Goal: Task Accomplishment & Management: Use online tool/utility

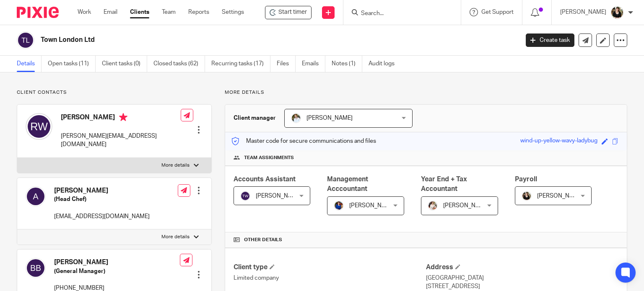
click at [400, 14] on input "Search" at bounding box center [397, 14] width 75 height 8
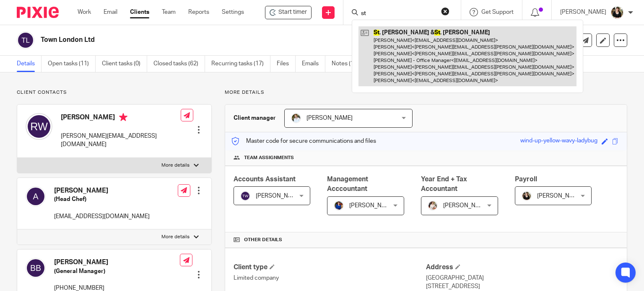
type input "st"
click at [397, 44] on link at bounding box center [467, 56] width 218 height 60
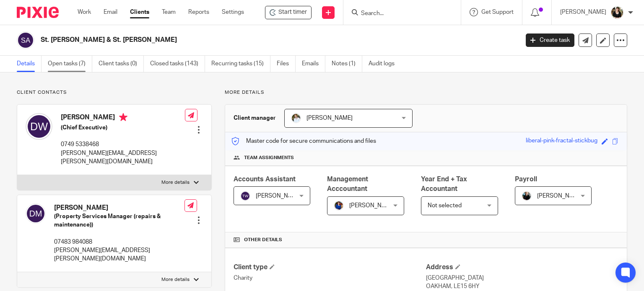
click at [62, 68] on link "Open tasks (7)" at bounding box center [70, 64] width 44 height 16
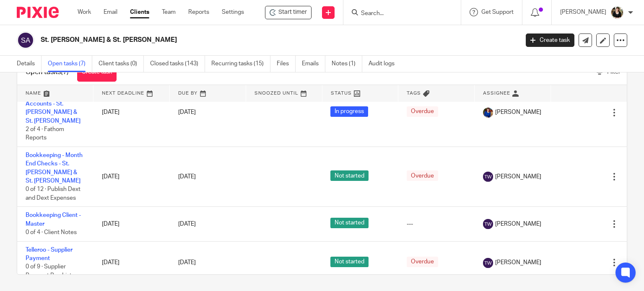
scroll to position [63, 0]
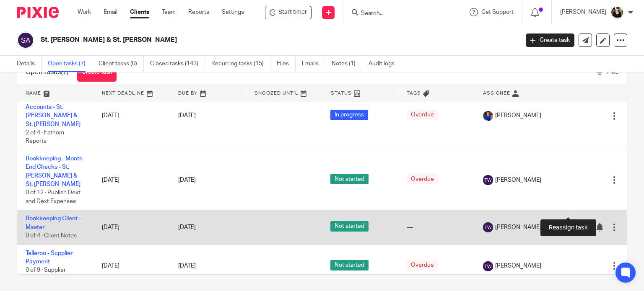
click at [580, 223] on icon at bounding box center [584, 227] width 8 height 8
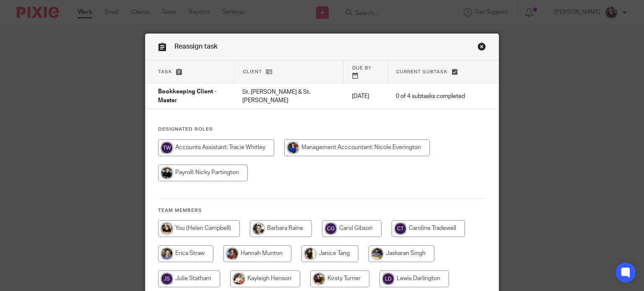
click at [191, 220] on input "radio" at bounding box center [199, 228] width 82 height 17
radio input "true"
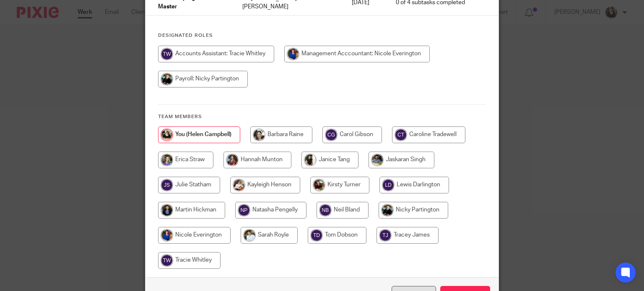
scroll to position [136, 0]
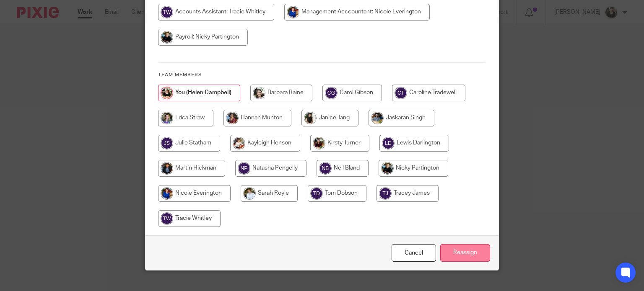
click at [457, 244] on input "Reassign" at bounding box center [465, 253] width 50 height 18
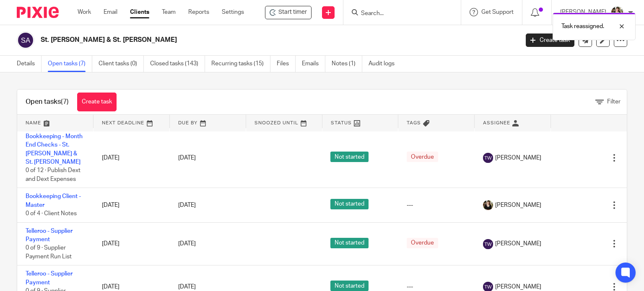
scroll to position [126, 0]
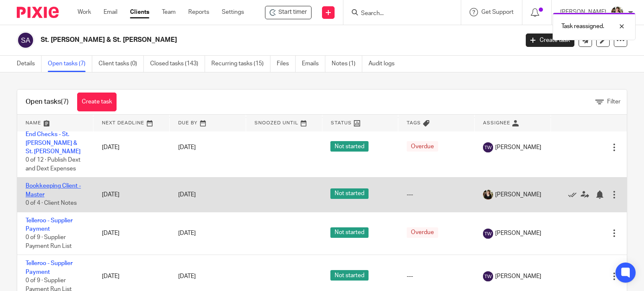
click at [65, 183] on link "Bookkeeping Client - Master" at bounding box center [53, 190] width 55 height 14
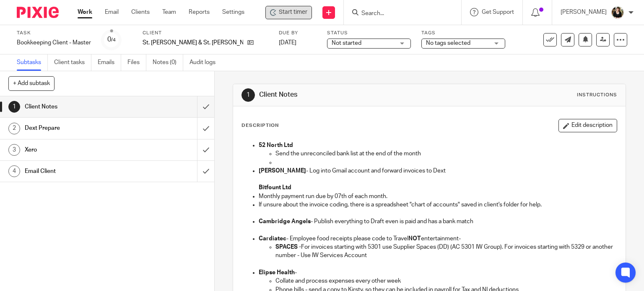
click at [290, 17] on div "Start timer" at bounding box center [288, 12] width 47 height 13
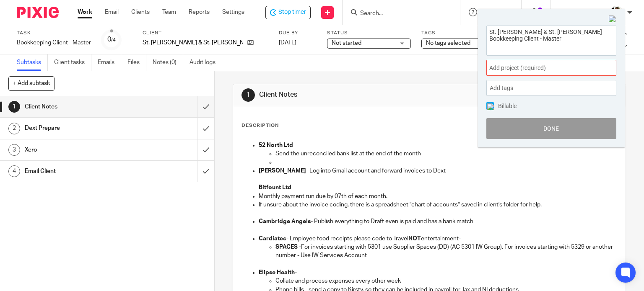
click at [535, 73] on div "Add project (required) :" at bounding box center [551, 68] width 130 height 16
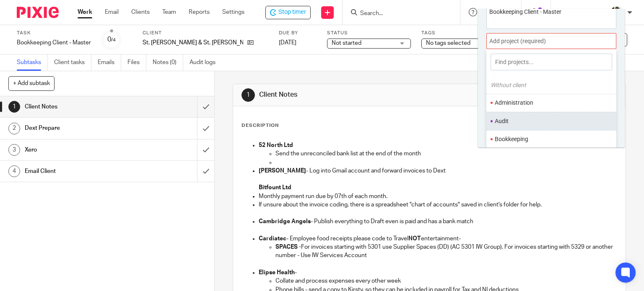
scroll to position [41, 0]
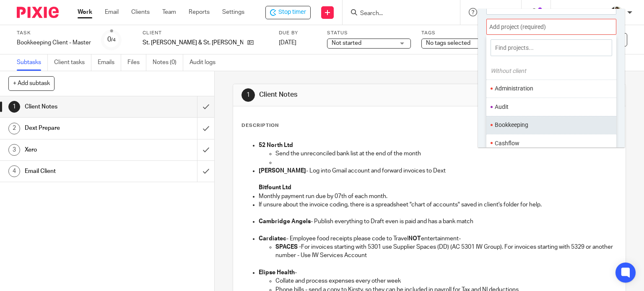
click at [502, 122] on li "Bookkeeping" at bounding box center [549, 125] width 109 height 9
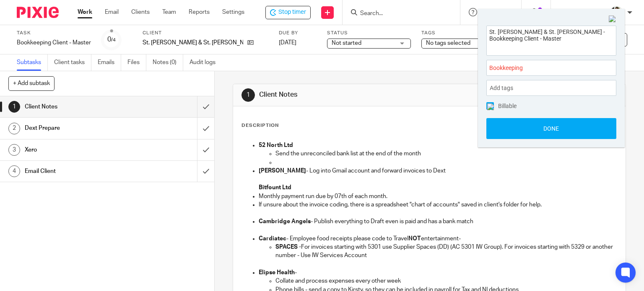
scroll to position [0, 0]
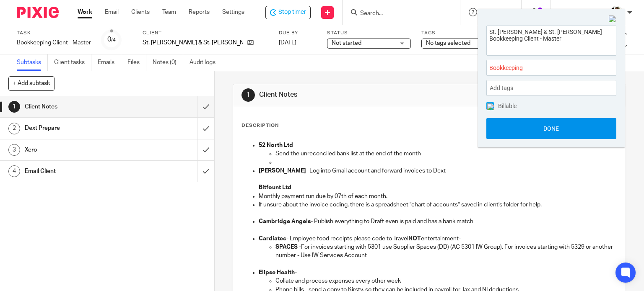
click at [563, 135] on button "Done" at bounding box center [551, 128] width 130 height 21
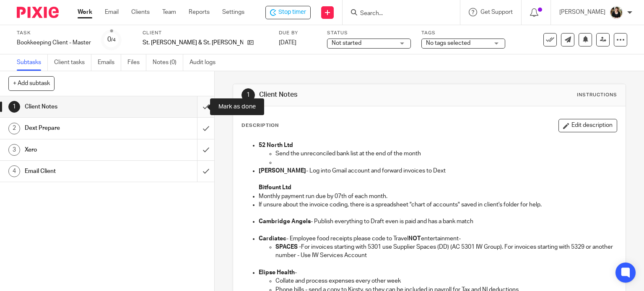
click at [193, 108] on input "submit" at bounding box center [107, 106] width 214 height 21
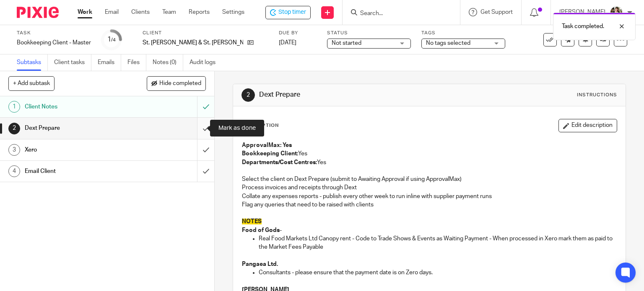
click at [198, 127] on input "submit" at bounding box center [107, 128] width 214 height 21
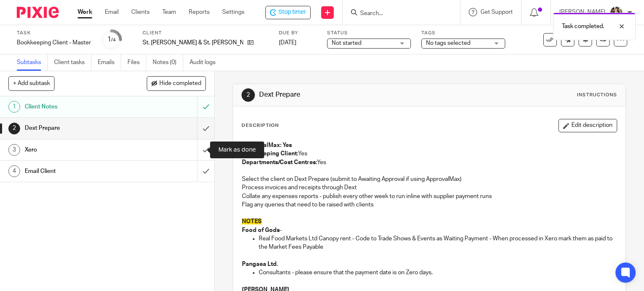
click at [197, 150] on input "submit" at bounding box center [107, 150] width 214 height 21
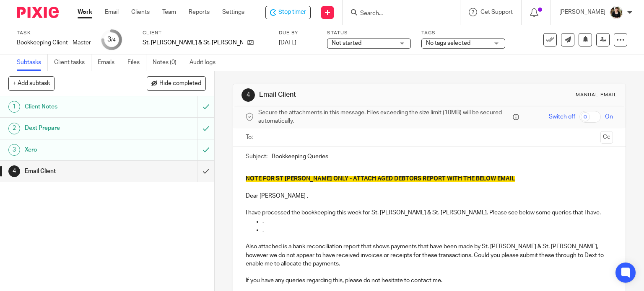
click at [308, 140] on input "text" at bounding box center [429, 138] width 336 height 10
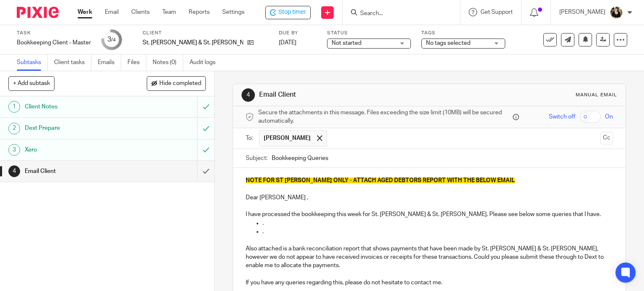
click at [388, 143] on input "text" at bounding box center [464, 138] width 266 height 16
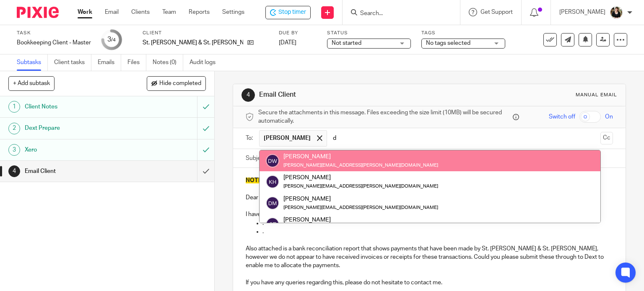
type input "d"
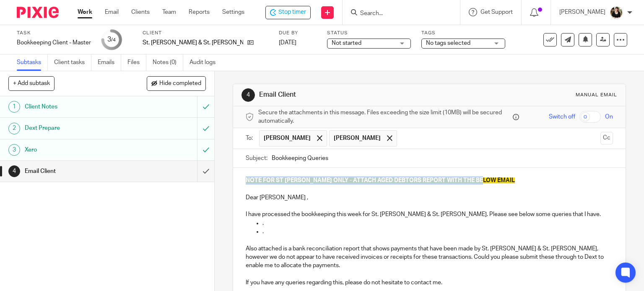
drag, startPoint x: 240, startPoint y: 171, endPoint x: 505, endPoint y: 181, distance: 265.9
click at [505, 181] on div "NOTE FOR ST JOHN ONLY - ATTACH AGED DEBTORS REPORT WITH THE BELOW EMAIL Dear Do…" at bounding box center [429, 235] width 393 height 134
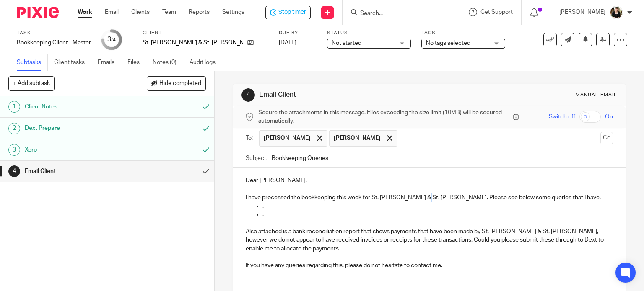
click at [421, 195] on p "I have processed the bookkeeping this week for St. John & St. Anne. Please see …" at bounding box center [430, 198] width 368 height 8
click at [358, 162] on input "Bookkeeping Queries" at bounding box center [443, 158] width 342 height 19
type input "Bookkeeping Queries -"
click at [411, 146] on ul "Wendy Legard Doreen Woodward" at bounding box center [430, 138] width 342 height 21
click at [413, 135] on input "text" at bounding box center [499, 138] width 196 height 16
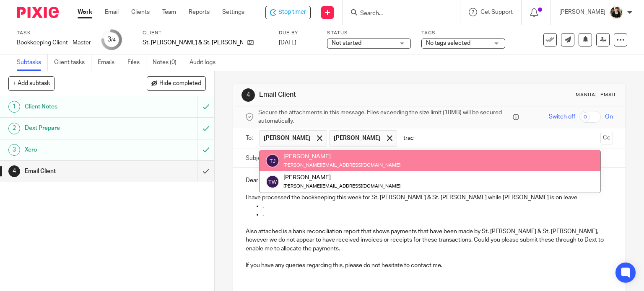
type input "trac"
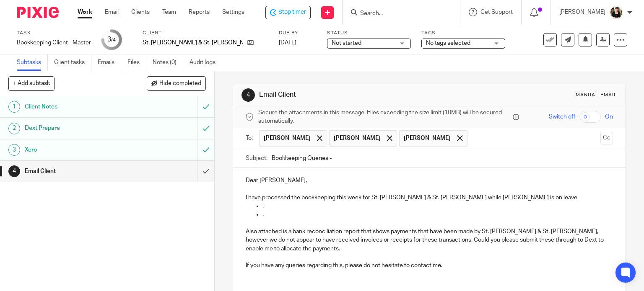
click at [491, 199] on p "I have processed the bookkeeping this week for St. John & St. Anne while Tracie…" at bounding box center [430, 198] width 368 height 8
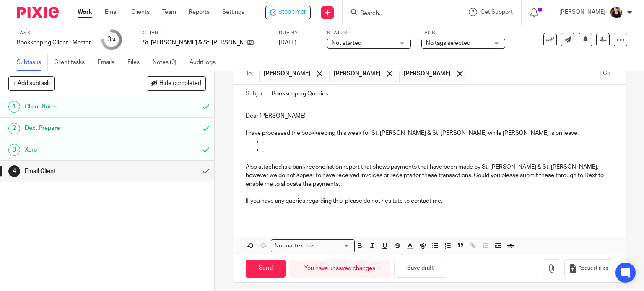
scroll to position [67, 0]
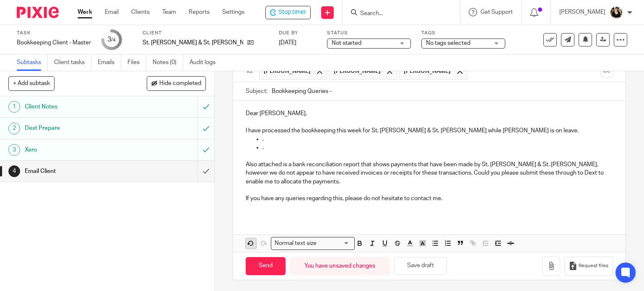
click at [248, 244] on polygon "button" at bounding box center [249, 244] width 2 height 1
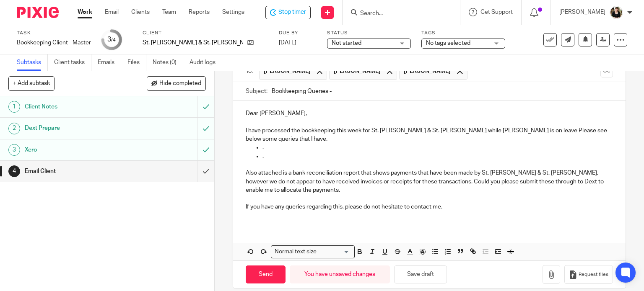
click at [457, 143] on p "." at bounding box center [437, 147] width 351 height 8
click at [481, 129] on p "I have processed the bookkeeping this week for St. John & St. Anne while Tracie…" at bounding box center [430, 135] width 368 height 17
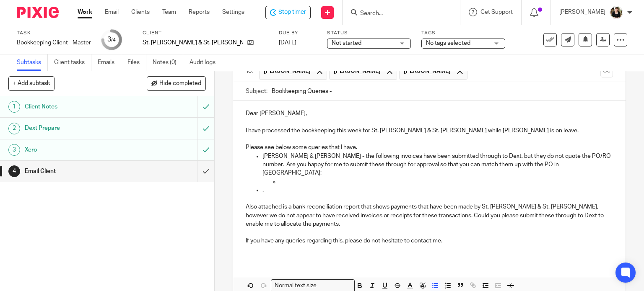
click at [322, 178] on p at bounding box center [446, 182] width 334 height 8
click at [299, 178] on p at bounding box center [446, 182] width 334 height 8
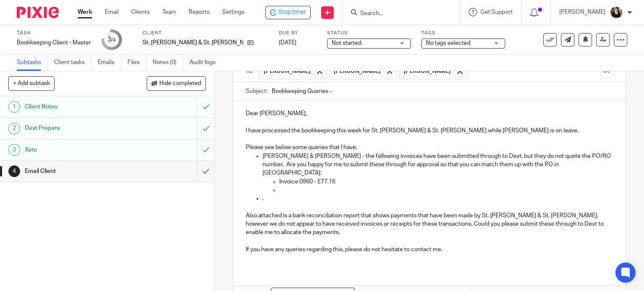
click at [287, 178] on p "Invoice 0960 - £77.16" at bounding box center [446, 182] width 334 height 8
click at [287, 194] on p "." at bounding box center [437, 198] width 351 height 8
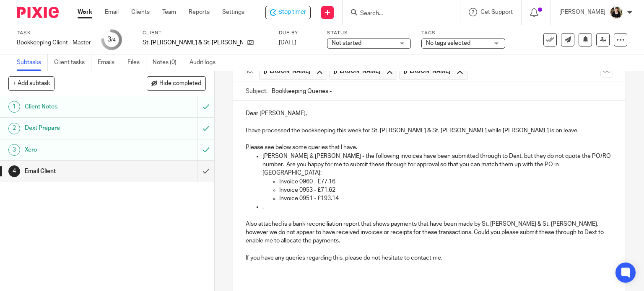
click at [273, 203] on p "." at bounding box center [437, 207] width 351 height 8
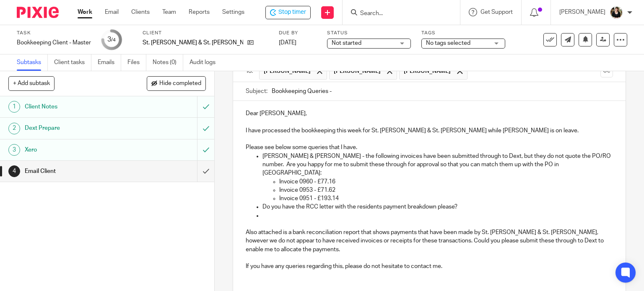
click at [455, 203] on p "Do you have the RCC letter with the residents payment breakdown please?" at bounding box center [437, 207] width 351 height 8
click at [453, 203] on p "Do you have the RCC letter with the residents payment breakdown please?" at bounding box center [437, 207] width 351 height 8
click at [545, 203] on p "Do you have the RCC letter with the residents payment breakdown please so I can…" at bounding box center [437, 207] width 351 height 8
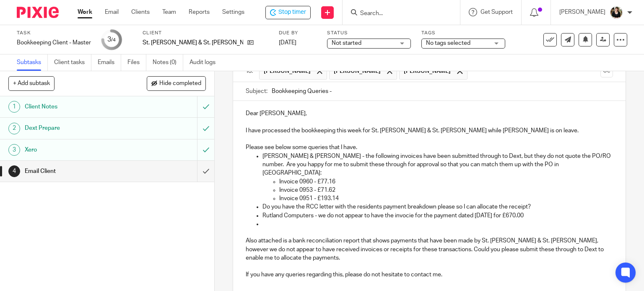
click at [267, 220] on p at bounding box center [437, 224] width 351 height 8
click at [306, 220] on p "A receipt h" at bounding box center [437, 224] width 351 height 8
click at [367, 220] on p "A receipt has been received for" at bounding box center [437, 224] width 351 height 8
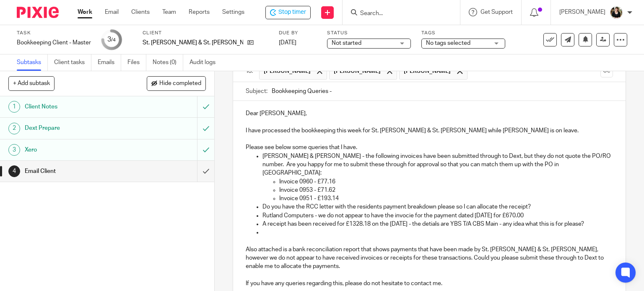
click at [220, 223] on div "4 Email Client Manual email Secure the attachments in this message. Files excee…" at bounding box center [429, 181] width 429 height 220
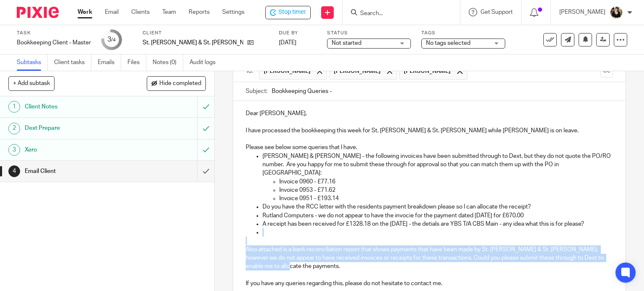
drag, startPoint x: 252, startPoint y: 223, endPoint x: 332, endPoint y: 255, distance: 86.3
click at [332, 255] on div "Dear Doreen, I have processed the bookkeeping this week for St. John & St. Anne…" at bounding box center [429, 202] width 393 height 202
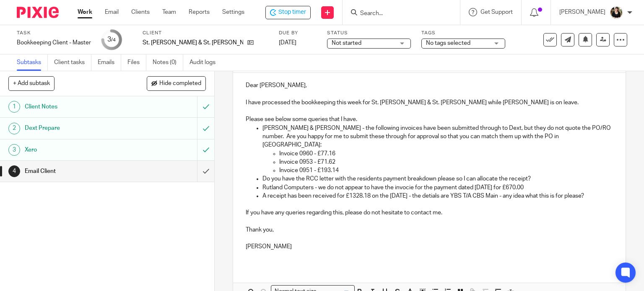
scroll to position [135, 0]
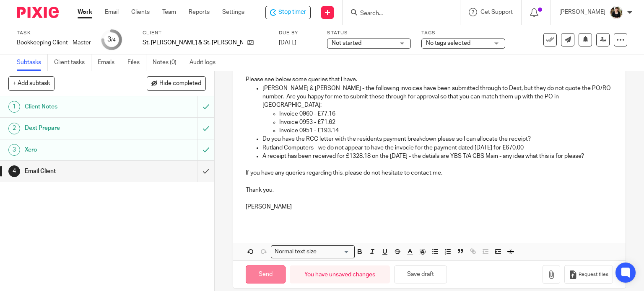
click at [265, 266] on input "Send" at bounding box center [266, 275] width 40 height 18
type input "Sent"
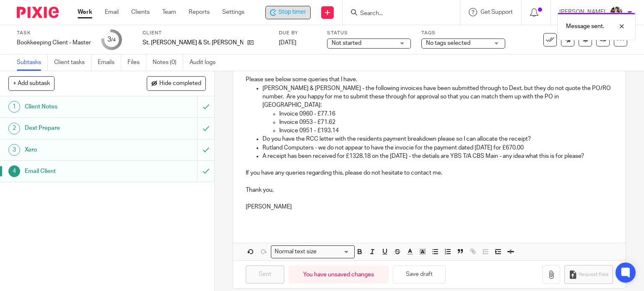
click at [294, 8] on span "Stop timer" at bounding box center [292, 12] width 28 height 9
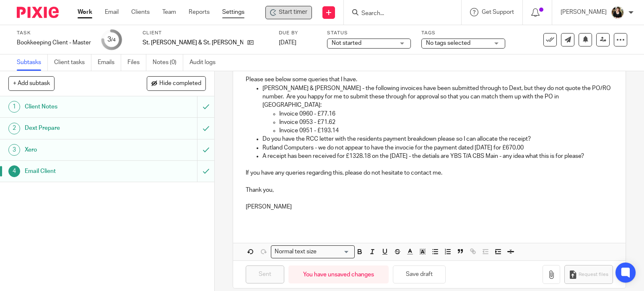
click at [242, 16] on link "Settings" at bounding box center [233, 12] width 22 height 8
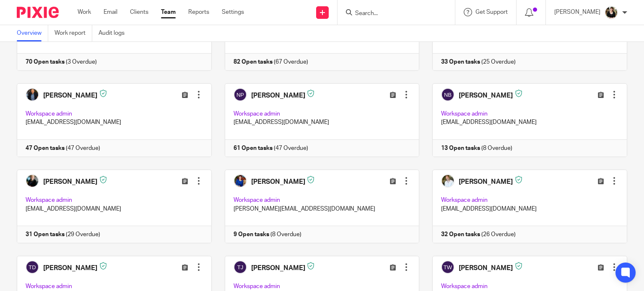
scroll to position [418, 0]
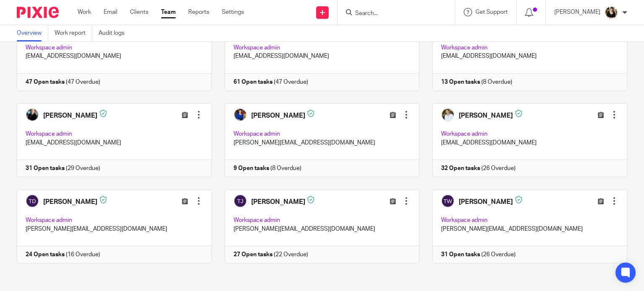
click at [368, 13] on input "Search" at bounding box center [391, 14] width 75 height 8
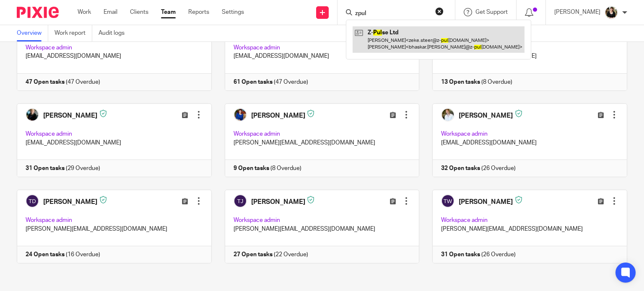
type input "zpul"
click at [391, 31] on link at bounding box center [438, 39] width 172 height 26
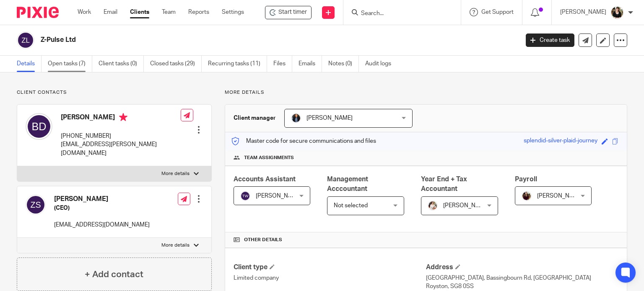
click at [78, 60] on link "Open tasks (7)" at bounding box center [70, 64] width 44 height 16
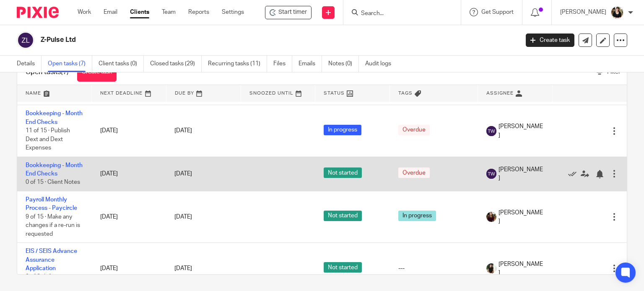
scroll to position [116, 0]
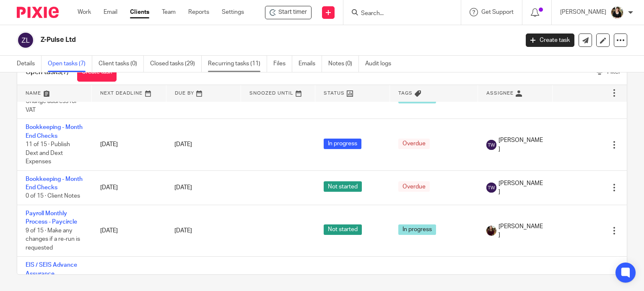
click at [231, 60] on link "Recurring tasks (11)" at bounding box center [237, 64] width 59 height 16
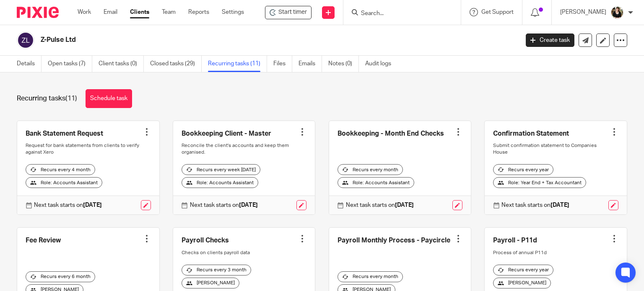
click at [26, 72] on div "Details Open tasks (7) Client tasks (0) Closed tasks (29) Recurring tasks (11) …" at bounding box center [322, 64] width 644 height 17
click at [26, 67] on link "Details" at bounding box center [29, 64] width 25 height 16
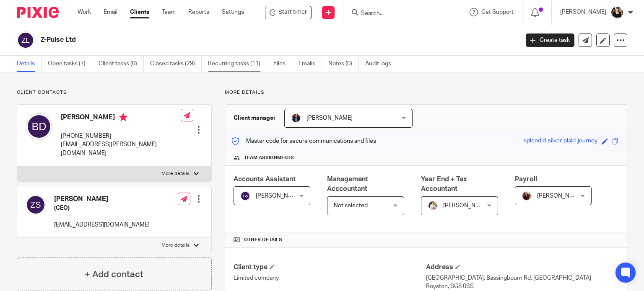
click at [229, 65] on link "Recurring tasks (11)" at bounding box center [237, 64] width 59 height 16
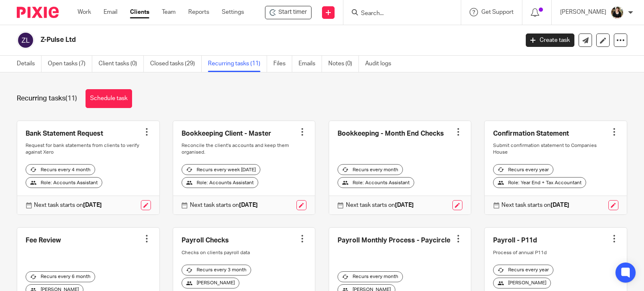
click at [298, 130] on div at bounding box center [302, 132] width 8 height 8
click at [265, 149] on link "Create task" at bounding box center [264, 150] width 67 height 12
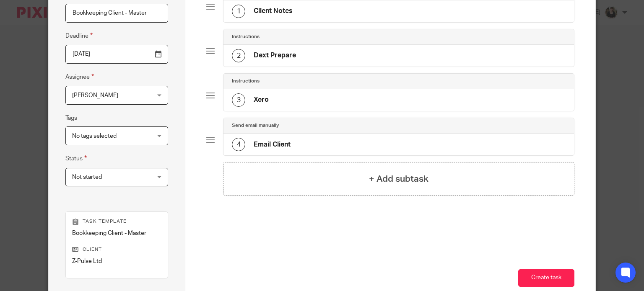
scroll to position [142, 0]
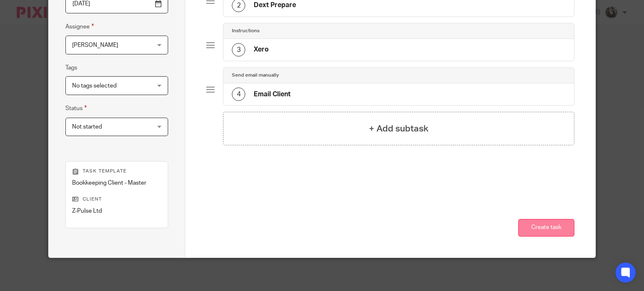
click at [528, 229] on button "Create task" at bounding box center [546, 228] width 56 height 18
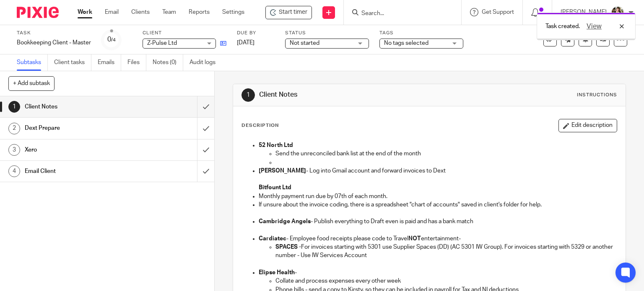
click at [222, 44] on icon at bounding box center [223, 43] width 6 height 6
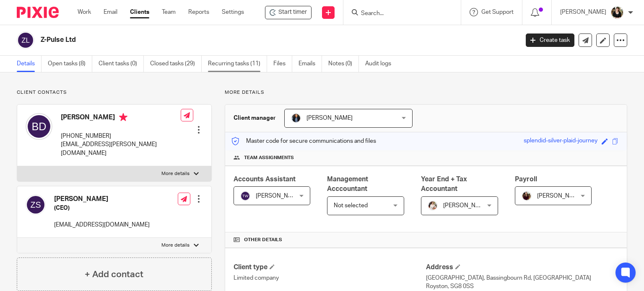
click at [236, 65] on link "Recurring tasks (11)" at bounding box center [237, 64] width 59 height 16
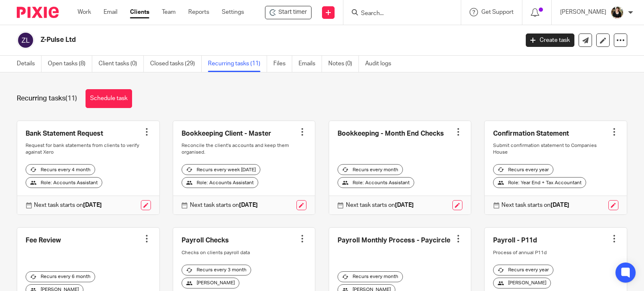
click at [296, 207] on link at bounding box center [301, 205] width 10 height 10
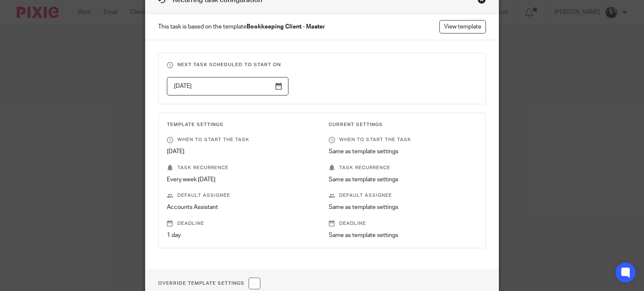
scroll to position [122, 0]
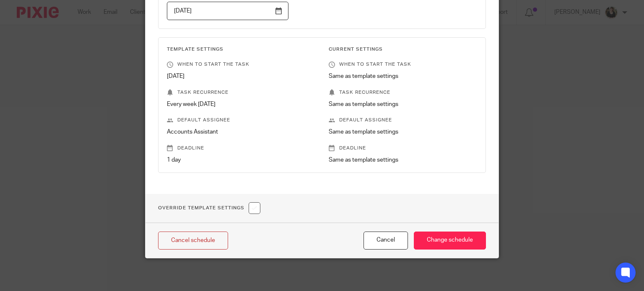
click at [249, 207] on input "checkbox" at bounding box center [255, 208] width 12 height 12
checkbox input "true"
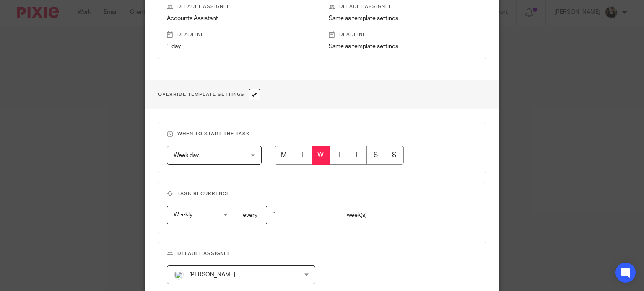
scroll to position [248, 0]
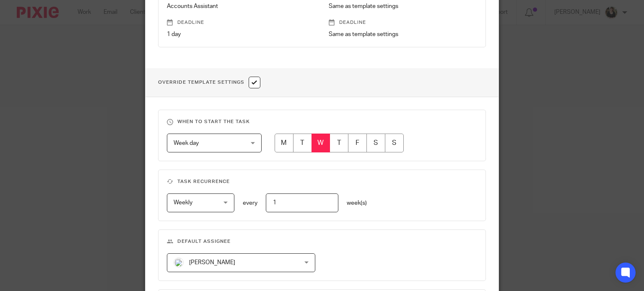
click at [301, 137] on input "radio" at bounding box center [302, 143] width 19 height 19
radio input "true"
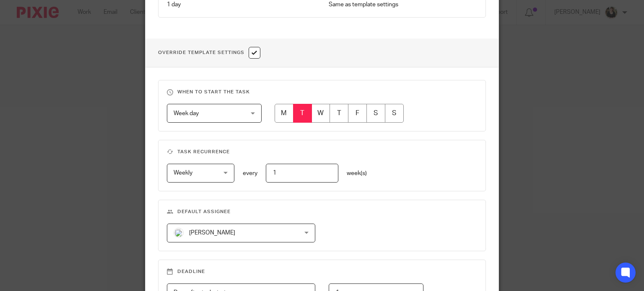
scroll to position [332, 0]
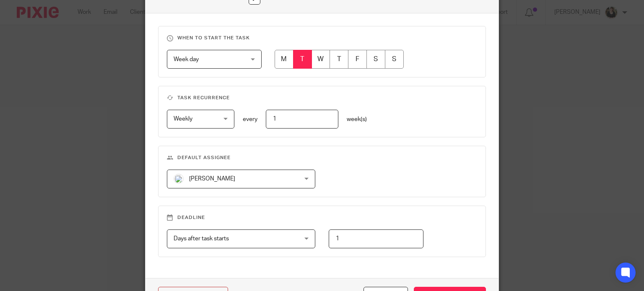
click at [238, 175] on span "Sarah Royle" at bounding box center [230, 179] width 113 height 18
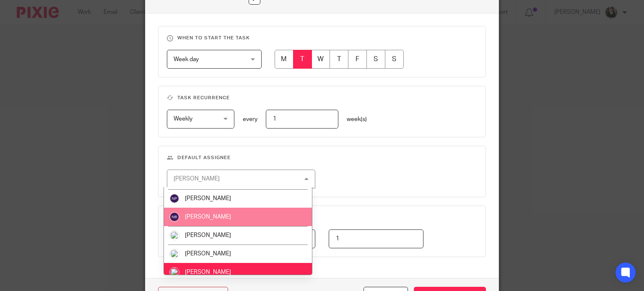
scroll to position [300, 0]
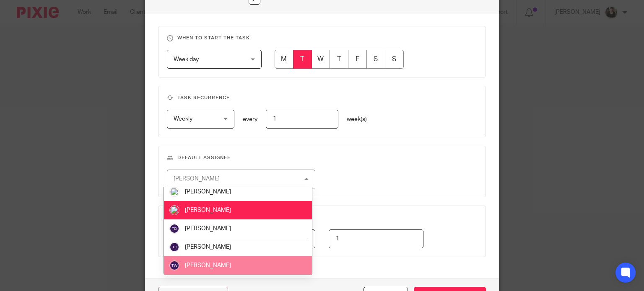
click at [220, 259] on li "Tracie Whitley" at bounding box center [238, 265] width 148 height 18
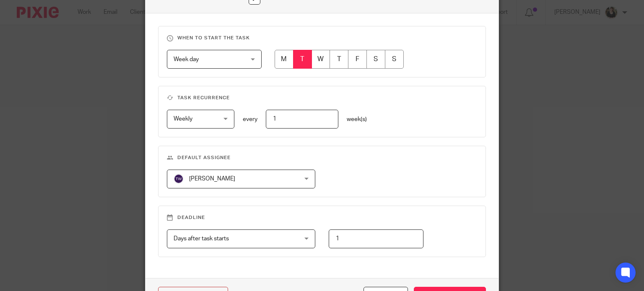
click at [401, 167] on fieldset "Default assignee Tracie Whitley Tracie Whitley Barbara Raine Carol Gibson Carol…" at bounding box center [322, 172] width 328 height 52
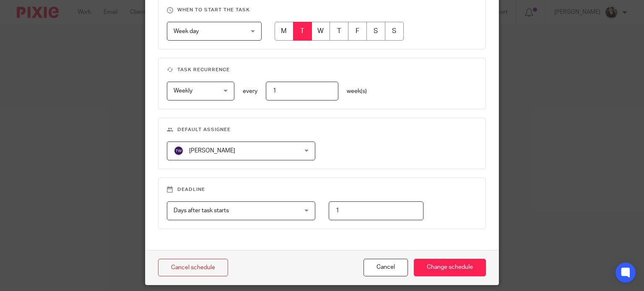
scroll to position [386, 0]
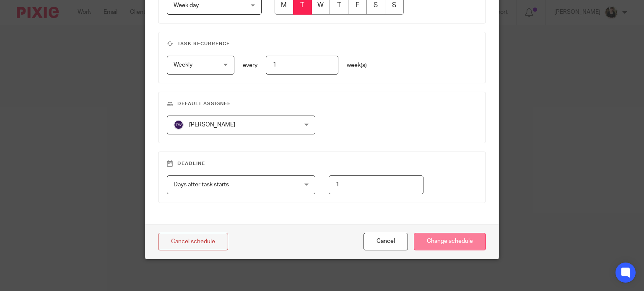
click at [437, 243] on input "Change schedule" at bounding box center [450, 242] width 72 height 18
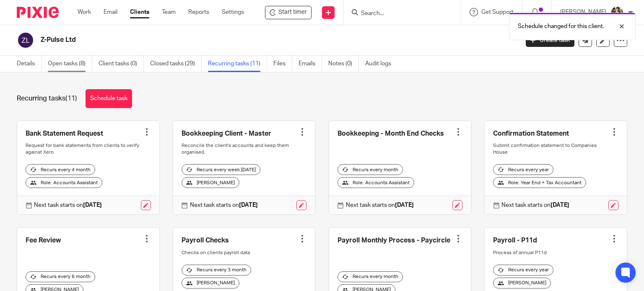
click at [51, 63] on link "Open tasks (8)" at bounding box center [70, 64] width 44 height 16
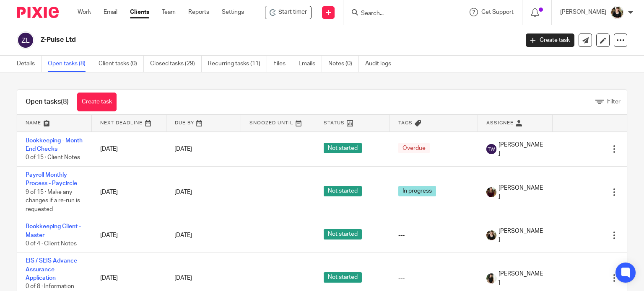
scroll to position [192, 0]
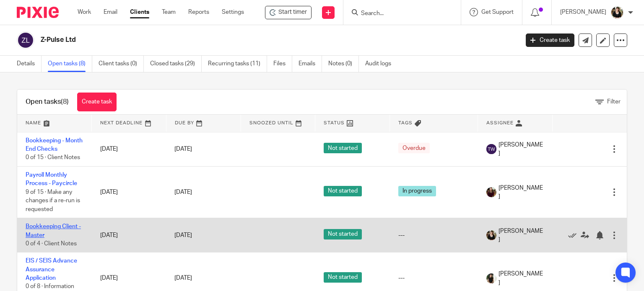
click at [71, 224] on link "Bookkeeping Client - Master" at bounding box center [53, 231] width 55 height 14
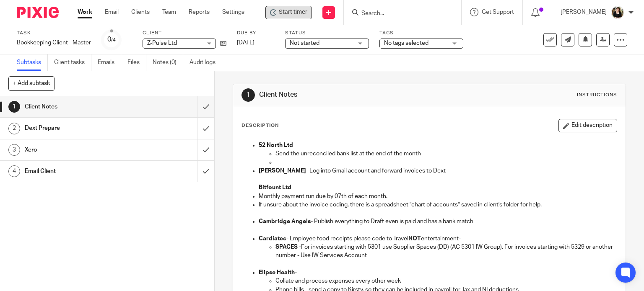
click at [284, 16] on span "Start timer" at bounding box center [293, 12] width 28 height 9
click at [284, 14] on span "Start timer" at bounding box center [293, 12] width 28 height 9
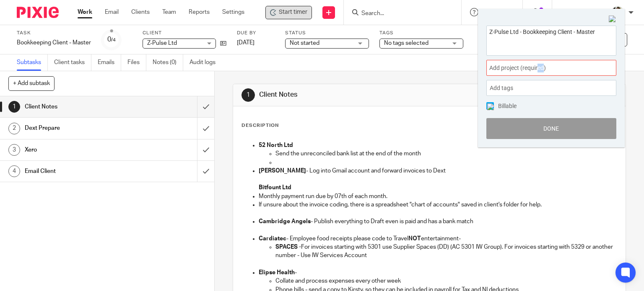
click at [542, 64] on div "Add project (required) :" at bounding box center [551, 68] width 130 height 16
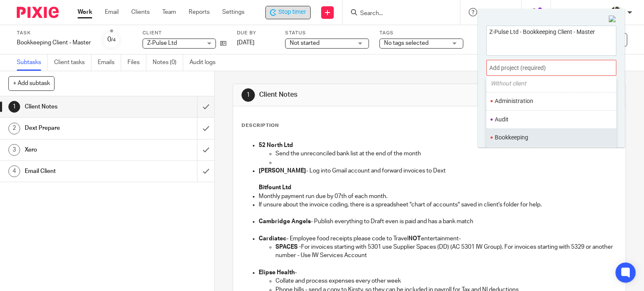
scroll to position [42, 0]
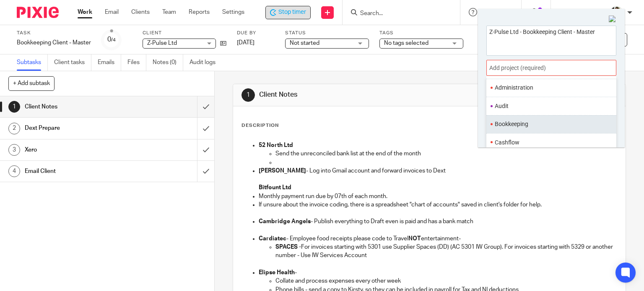
click at [527, 118] on ul "Bookkeeping" at bounding box center [551, 124] width 130 height 18
click at [536, 126] on li "Bookkeeping" at bounding box center [549, 124] width 109 height 9
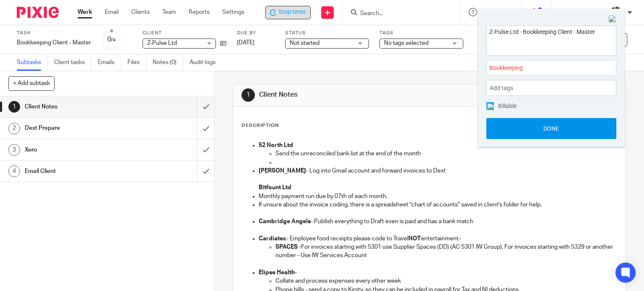
click at [538, 125] on button "Done" at bounding box center [551, 128] width 130 height 21
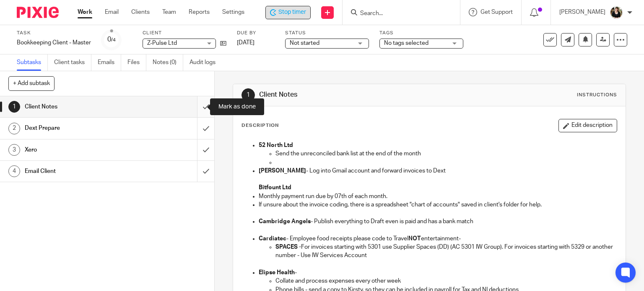
click at [197, 109] on input "submit" at bounding box center [107, 106] width 214 height 21
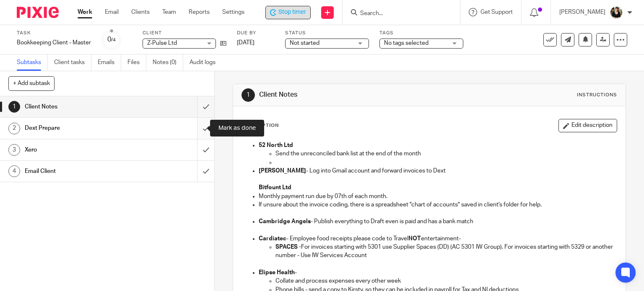
click at [196, 133] on input "submit" at bounding box center [107, 128] width 214 height 21
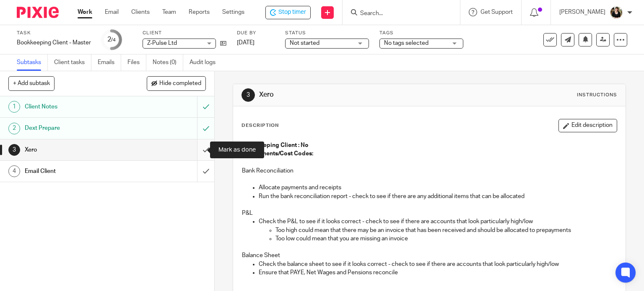
click at [196, 147] on input "submit" at bounding box center [107, 150] width 214 height 21
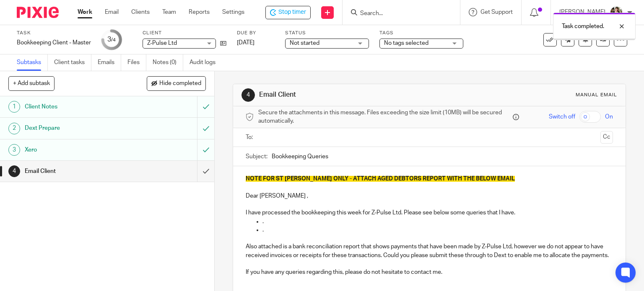
click at [306, 138] on input "text" at bounding box center [429, 138] width 336 height 10
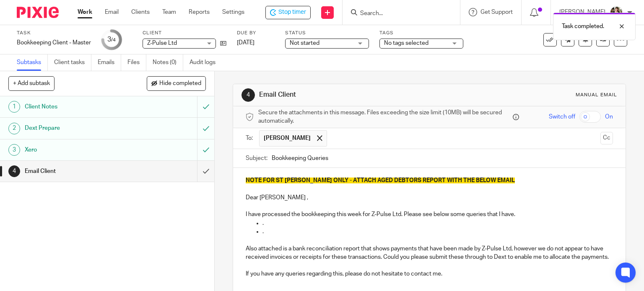
click at [358, 137] on input "text" at bounding box center [464, 138] width 266 height 16
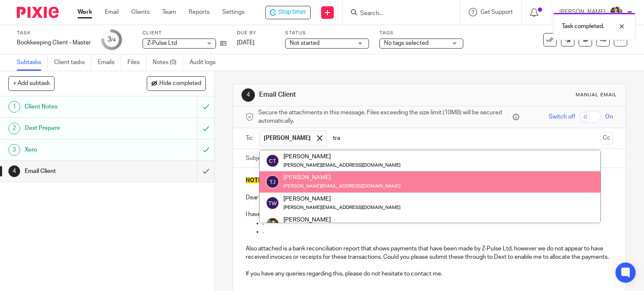
type input "tra"
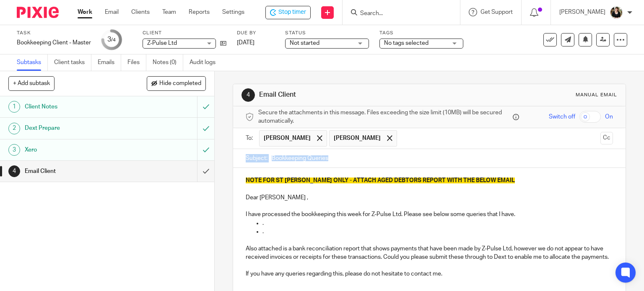
drag, startPoint x: 242, startPoint y: 166, endPoint x: 499, endPoint y: 192, distance: 258.2
click at [499, 192] on form "Secure the attachments in this message. Files exceeding the size limit (10MB) w…" at bounding box center [429, 230] width 393 height 249
click at [485, 189] on p at bounding box center [430, 189] width 368 height 8
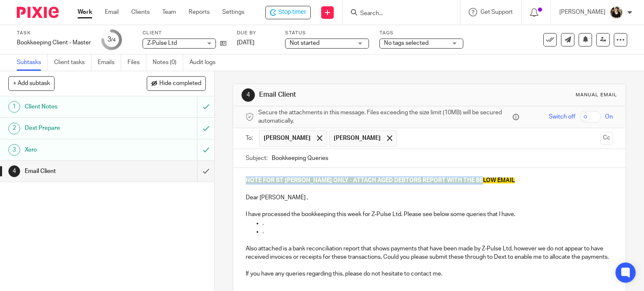
drag, startPoint x: 484, startPoint y: 182, endPoint x: 220, endPoint y: 180, distance: 264.0
click at [220, 180] on div "4 Email Client Manual email Secure the attachments in this message. Files excee…" at bounding box center [429, 181] width 429 height 220
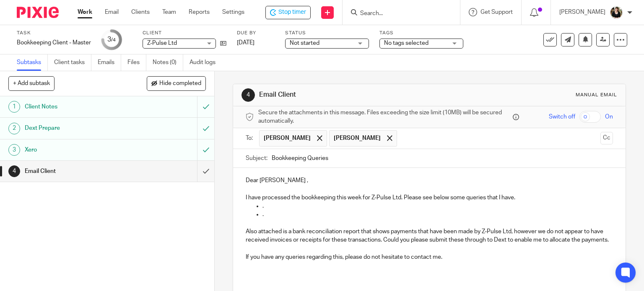
click at [337, 162] on input "Bookkeeping Queries" at bounding box center [443, 158] width 342 height 19
type input "Bookkeeping Queries [DATE]"
click at [399, 198] on p "I have processed the bookkeeping this week for Z-Pulse Ltd. Please see below so…" at bounding box center [430, 198] width 368 height 8
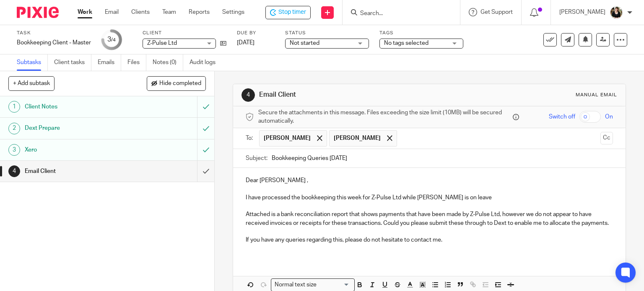
scroll to position [50, 0]
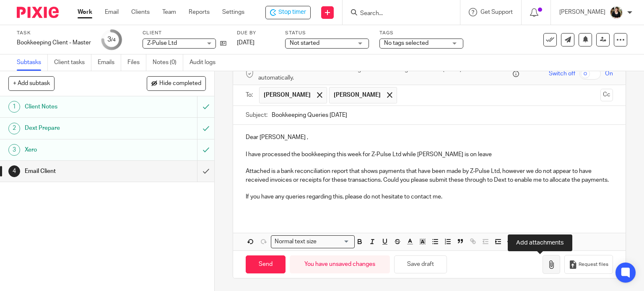
click at [547, 268] on icon "button" at bounding box center [551, 265] width 8 height 8
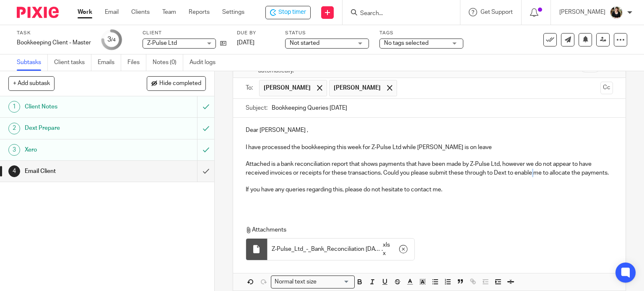
click at [532, 171] on p "Attached is a bank reconciliation report that shows payments that have been mad…" at bounding box center [430, 168] width 368 height 17
click at [541, 174] on p "Attached is a bank reconciliation report that shows payments that have been mad…" at bounding box center [430, 168] width 368 height 17
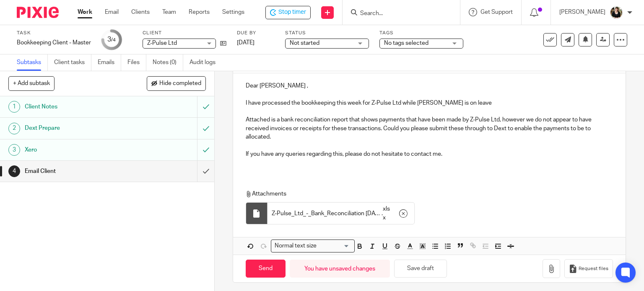
scroll to position [97, 0]
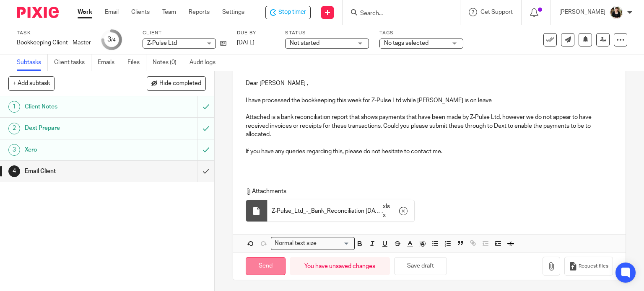
click at [268, 263] on input "Send" at bounding box center [266, 266] width 40 height 18
type input "Sent"
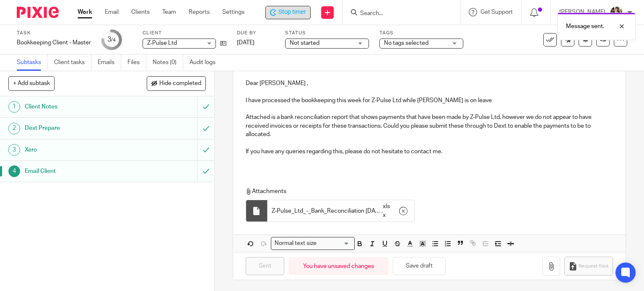
click at [280, 11] on span "Stop timer" at bounding box center [292, 12] width 28 height 9
click at [88, 14] on link "Work" at bounding box center [85, 12] width 15 height 8
